Goal: Task Accomplishment & Management: Manage account settings

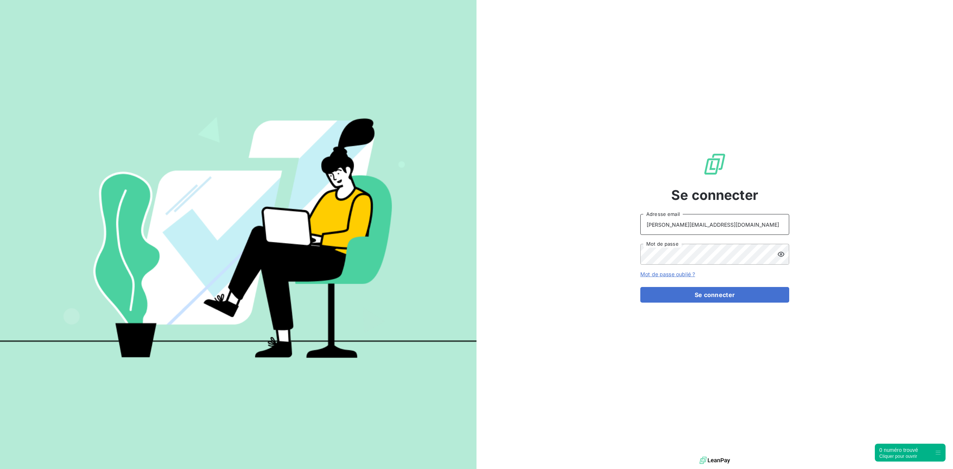
drag, startPoint x: 701, startPoint y: 226, endPoint x: 525, endPoint y: 222, distance: 176.8
click at [569, 228] on div "Se connecter [PERSON_NAME][EMAIL_ADDRESS][DOMAIN_NAME] Adresse email Mot de pas…" at bounding box center [714, 227] width 476 height 455
click at [685, 228] on input "admin@" at bounding box center [714, 224] width 149 height 21
type input "admin@JOTTFRANCE"
click at [640, 287] on button "Se connecter" at bounding box center [714, 295] width 149 height 16
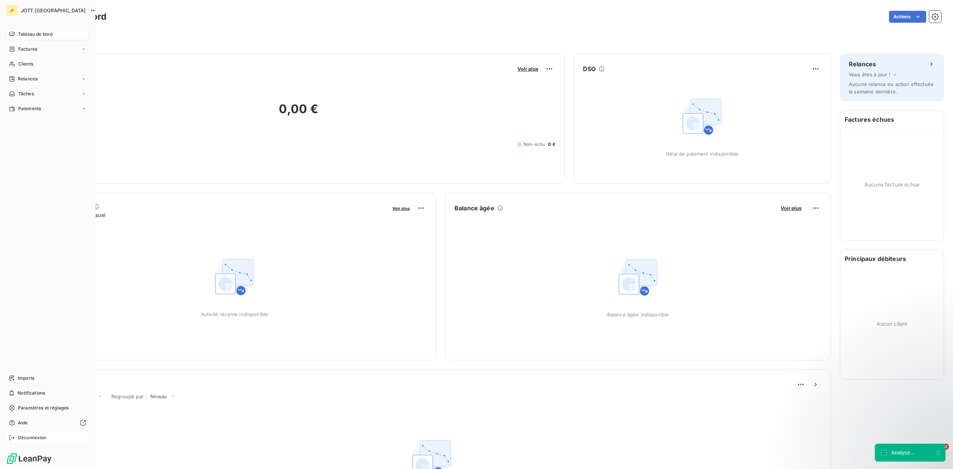
click at [15, 435] on icon at bounding box center [12, 438] width 6 height 6
